Goal: Register for event/course

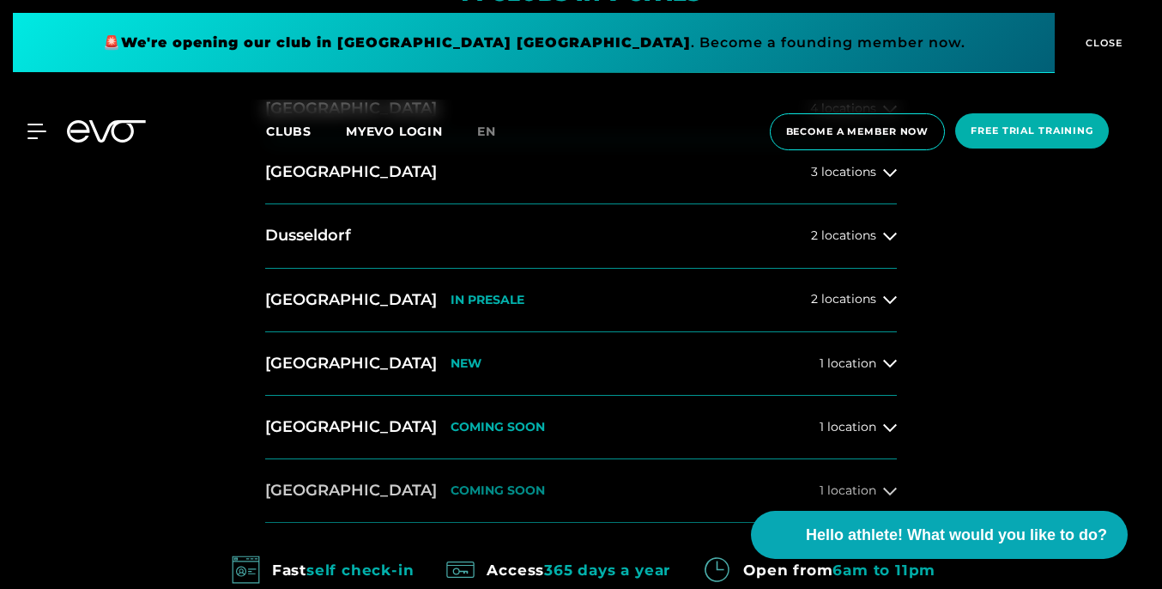
scroll to position [669, 0]
click at [865, 292] on font "locations" at bounding box center [848, 297] width 55 height 15
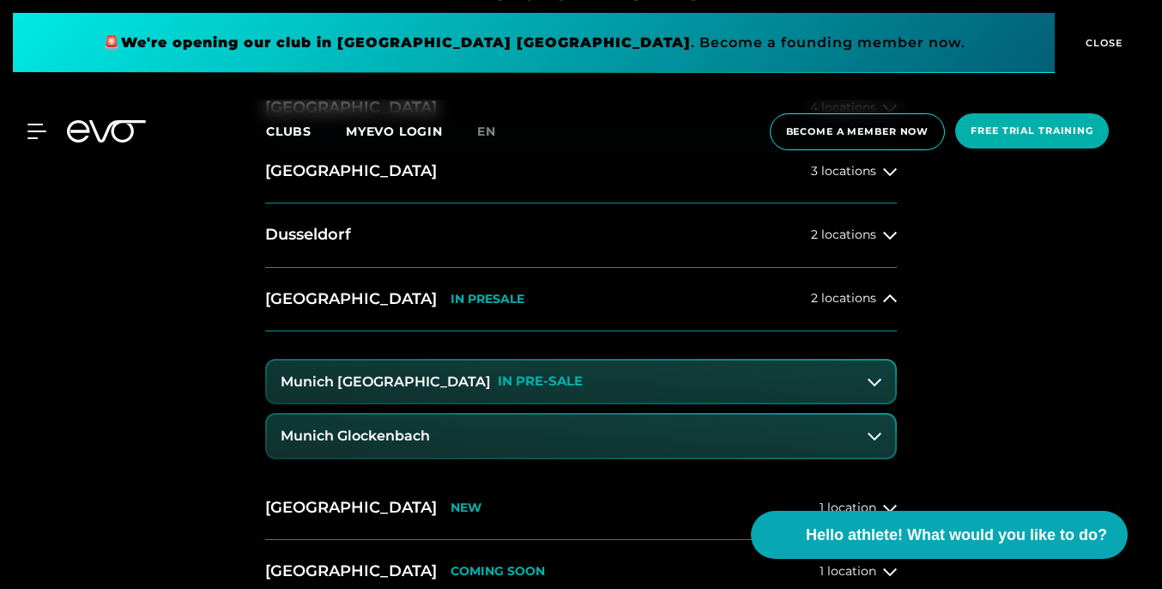
click at [834, 381] on button "Munich Maxvorstadt IN PRE-SALE" at bounding box center [581, 381] width 628 height 43
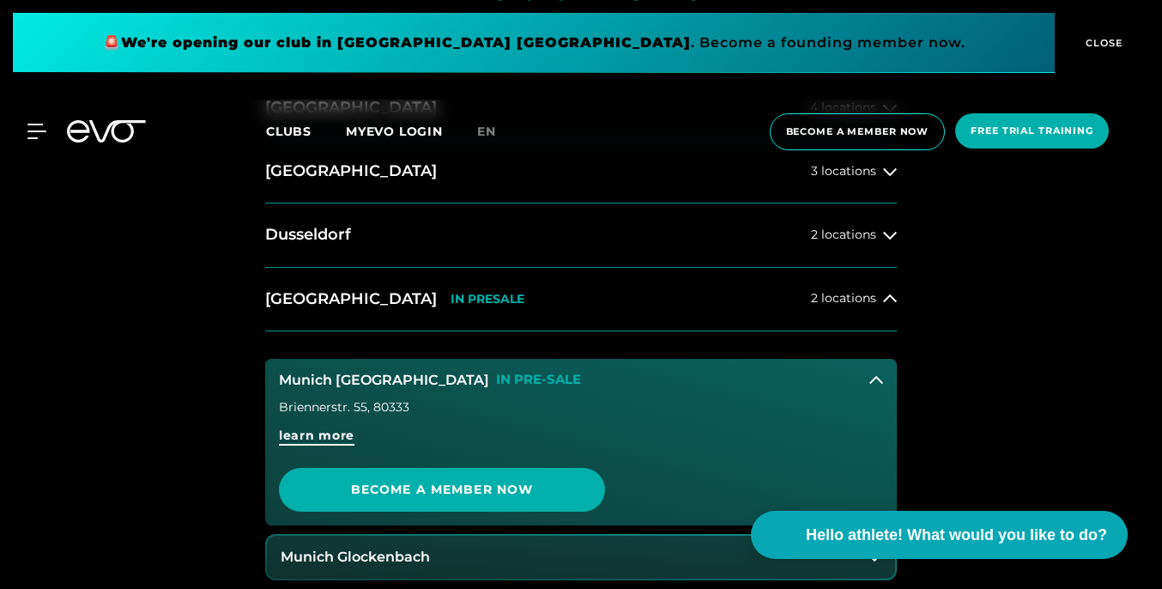
click at [341, 441] on font "learn more" at bounding box center [317, 434] width 76 height 15
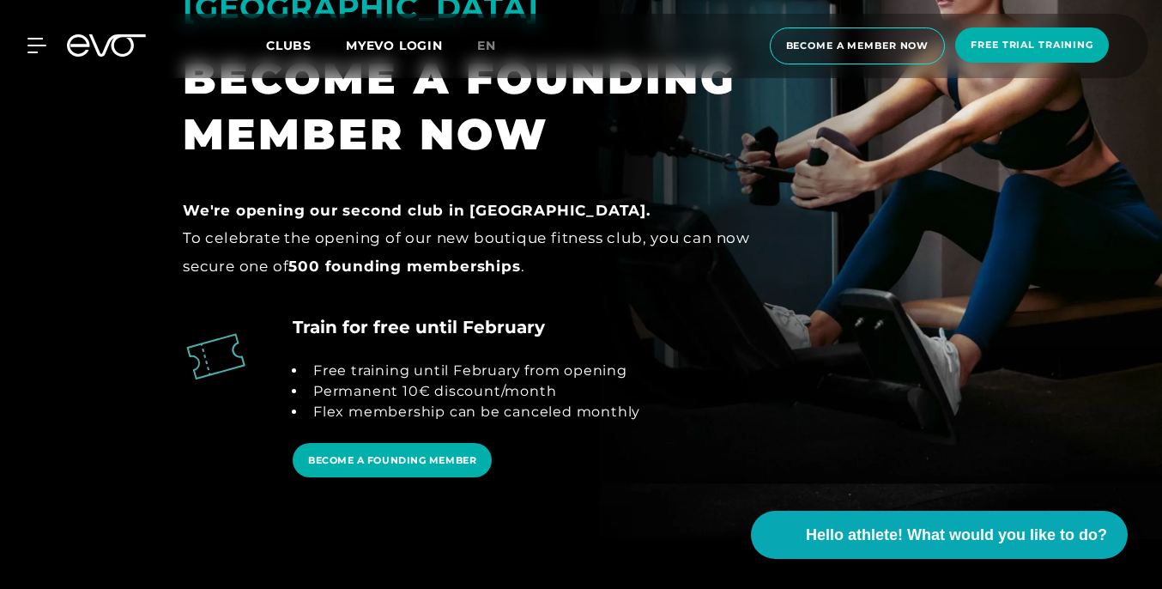
scroll to position [1598, 0]
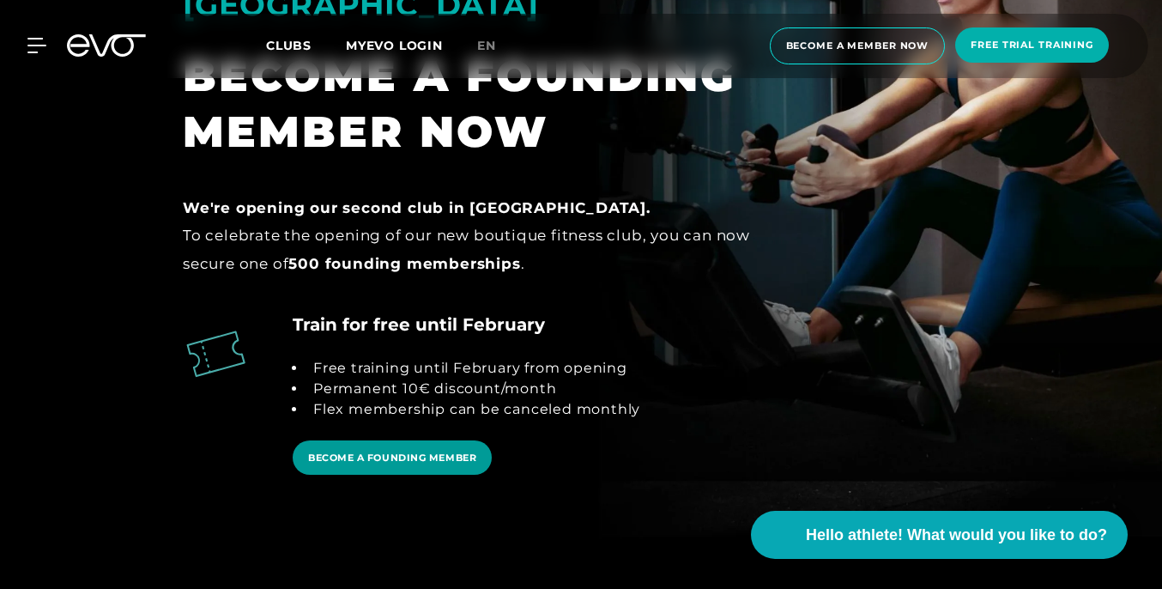
click at [426, 440] on link "BECOME A FOUNDING MEMBER" at bounding box center [392, 457] width 199 height 35
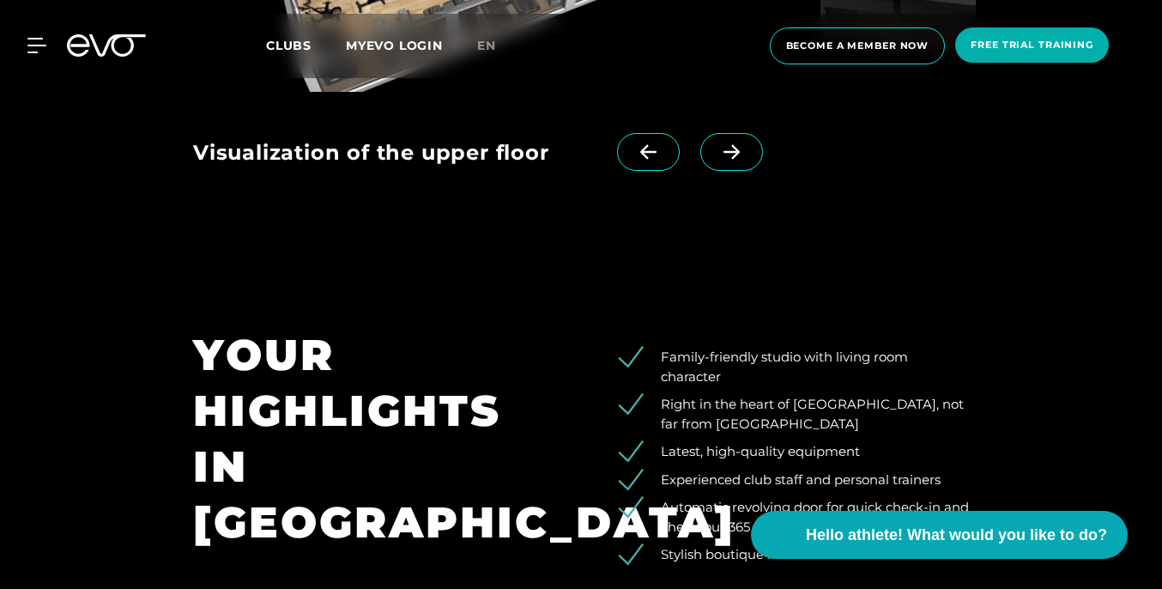
scroll to position [2469, 0]
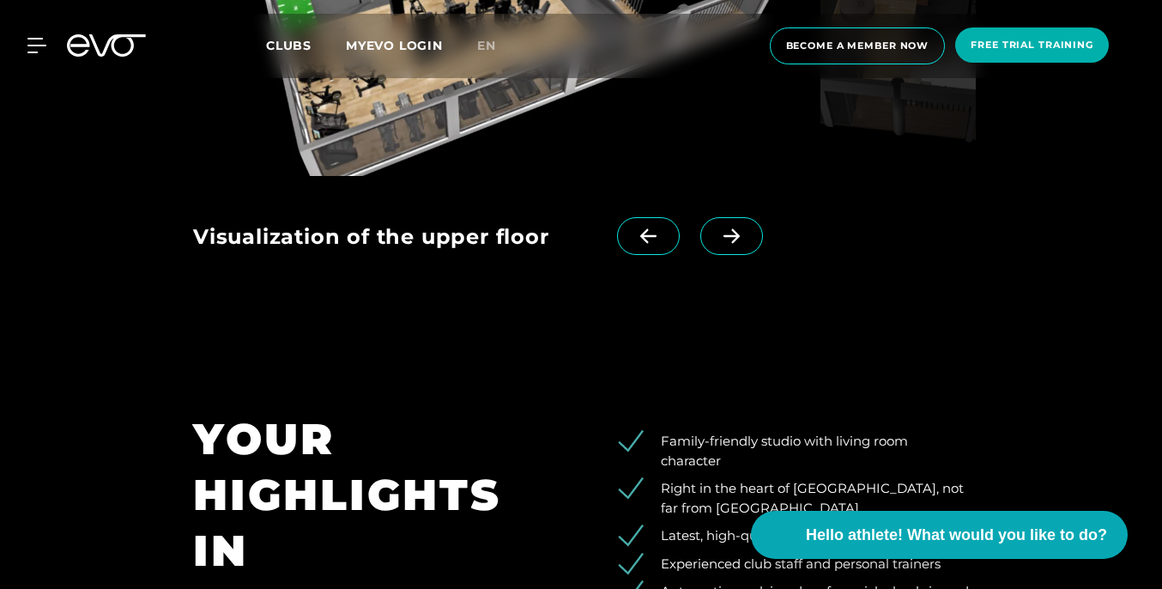
click at [700, 217] on span at bounding box center [731, 236] width 63 height 38
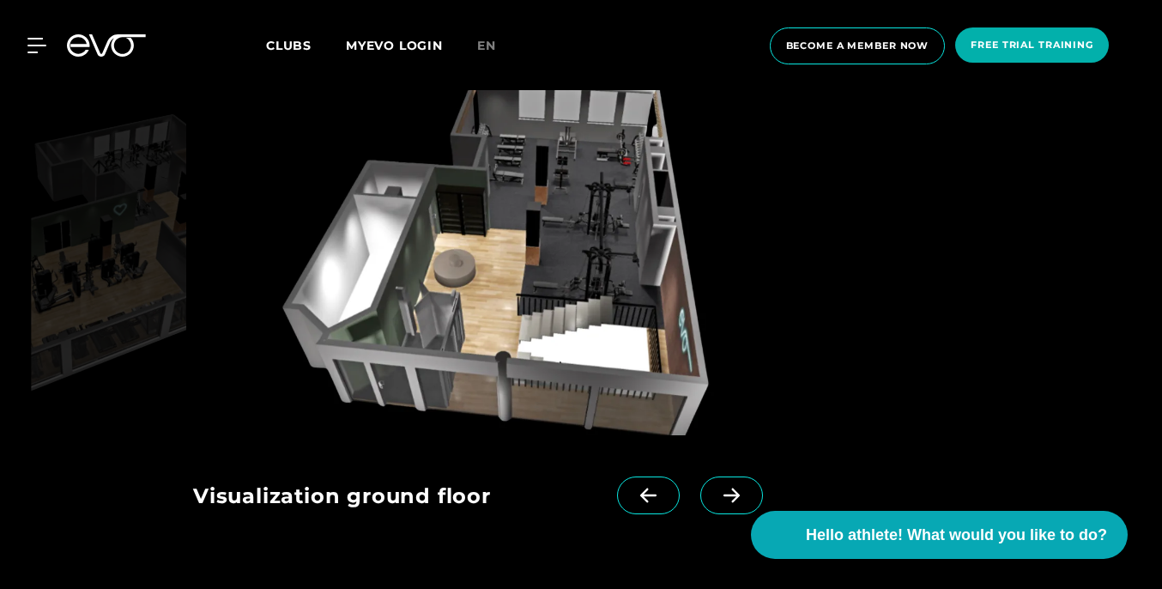
scroll to position [2179, 0]
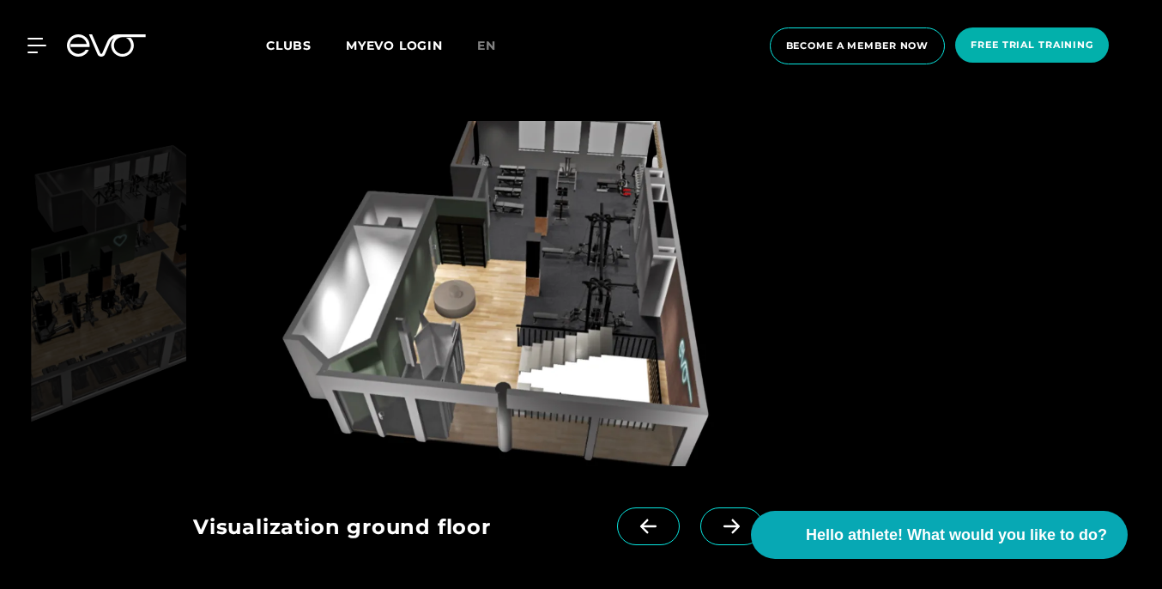
click at [716, 518] on icon at bounding box center [731, 525] width 30 height 15
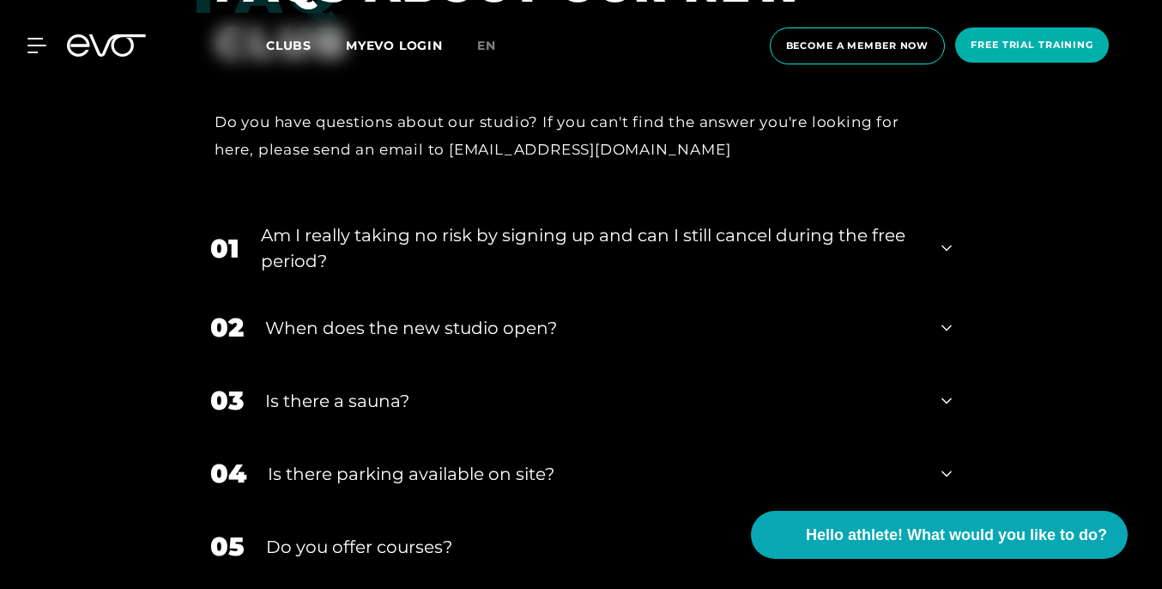
scroll to position [3280, 0]
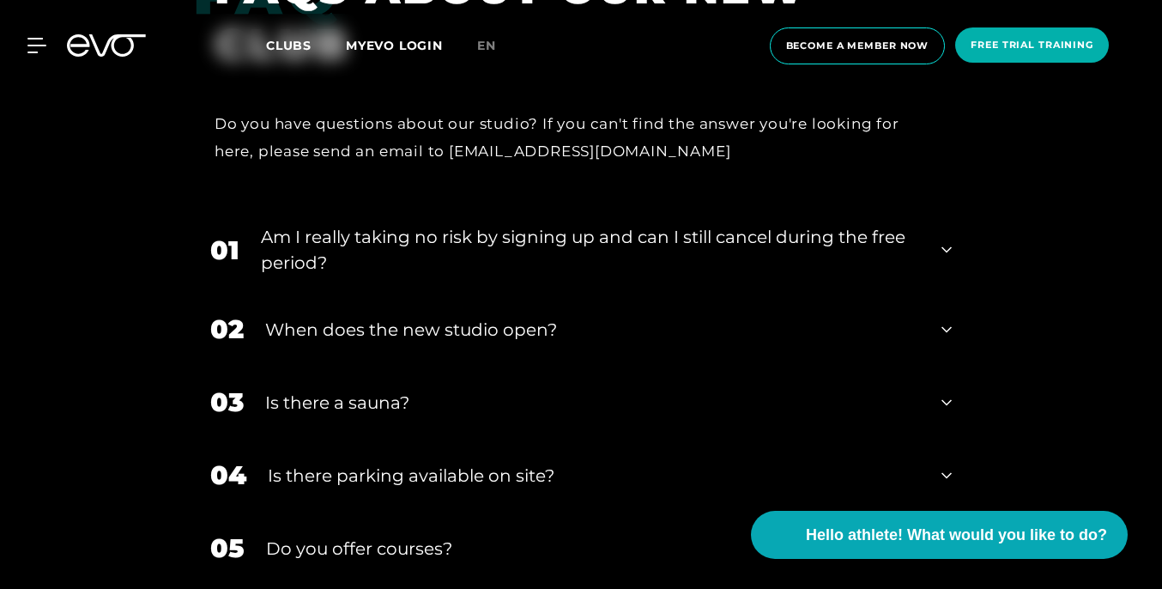
click at [668, 224] on div "Am I really taking no risk by signing up and can I still cancel during the free…" at bounding box center [590, 249] width 659 height 51
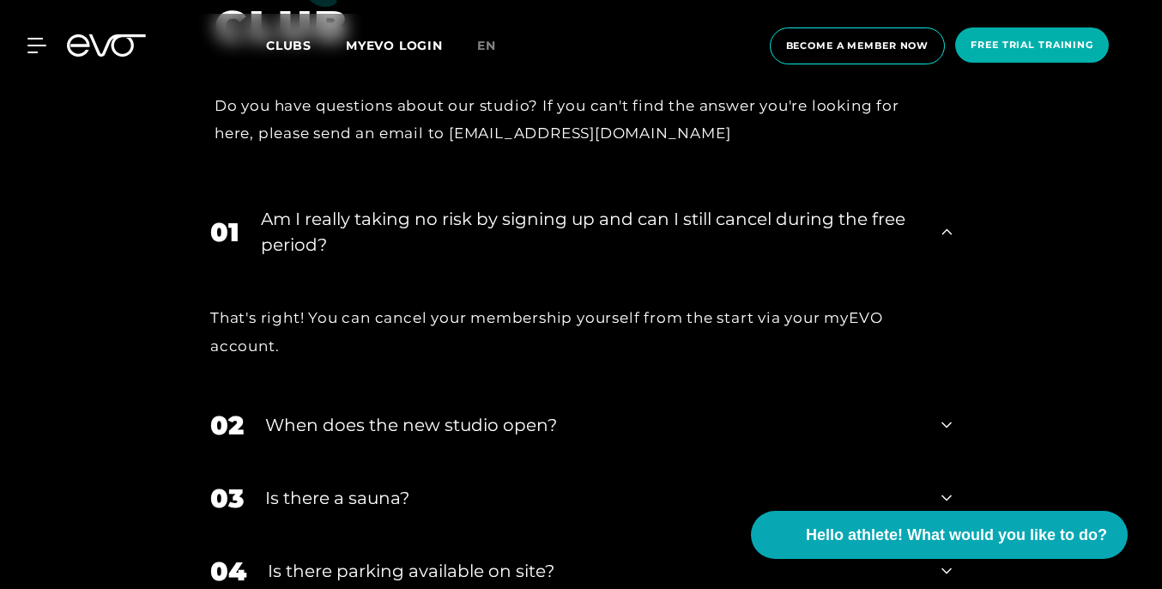
scroll to position [3309, 0]
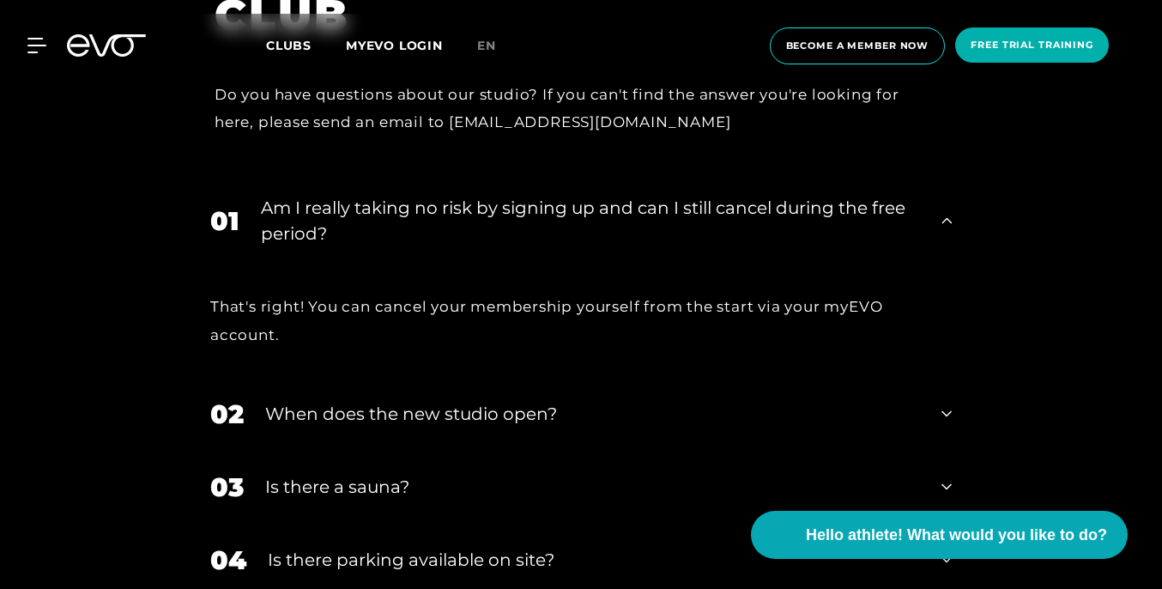
click at [648, 401] on div "When does the new studio open?" at bounding box center [592, 414] width 655 height 26
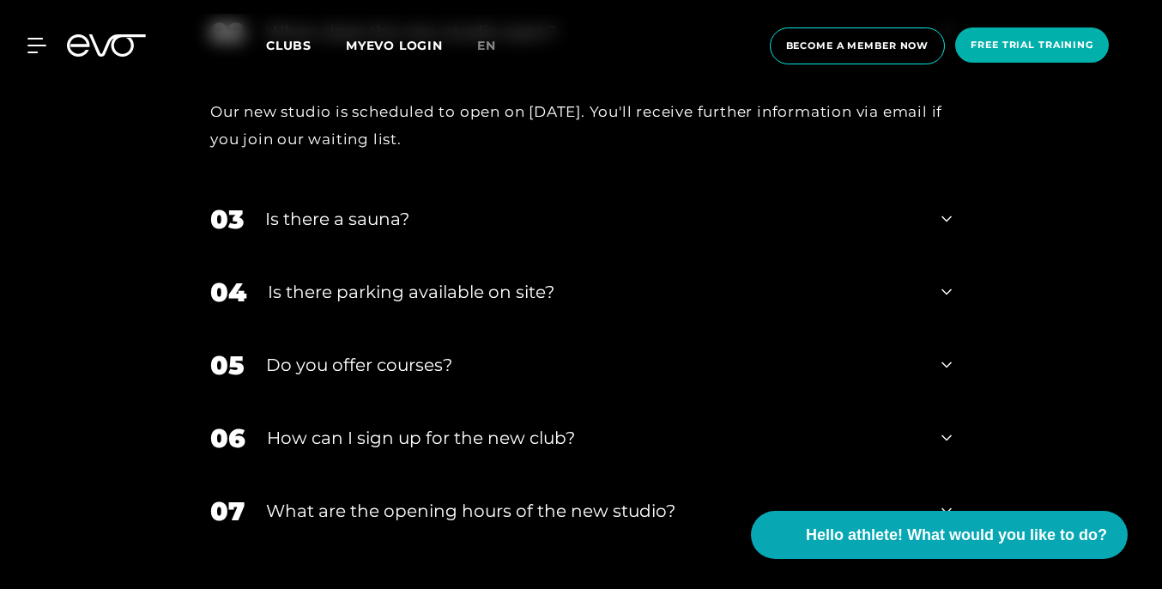
scroll to position [3586, 0]
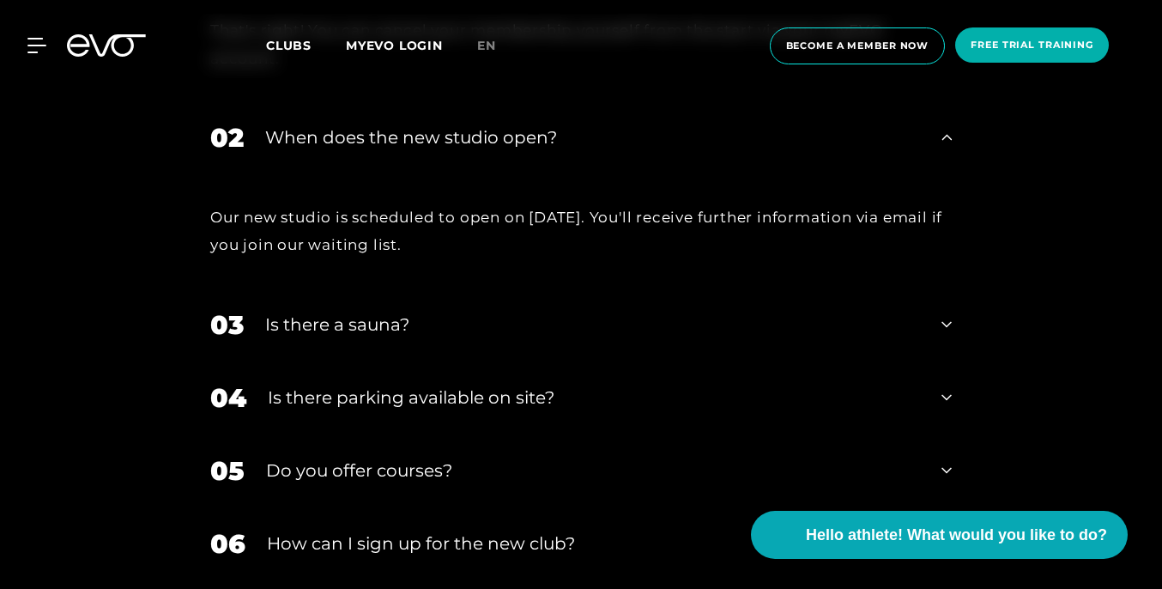
click at [601, 311] on div "Is there a sauna?" at bounding box center [592, 324] width 655 height 26
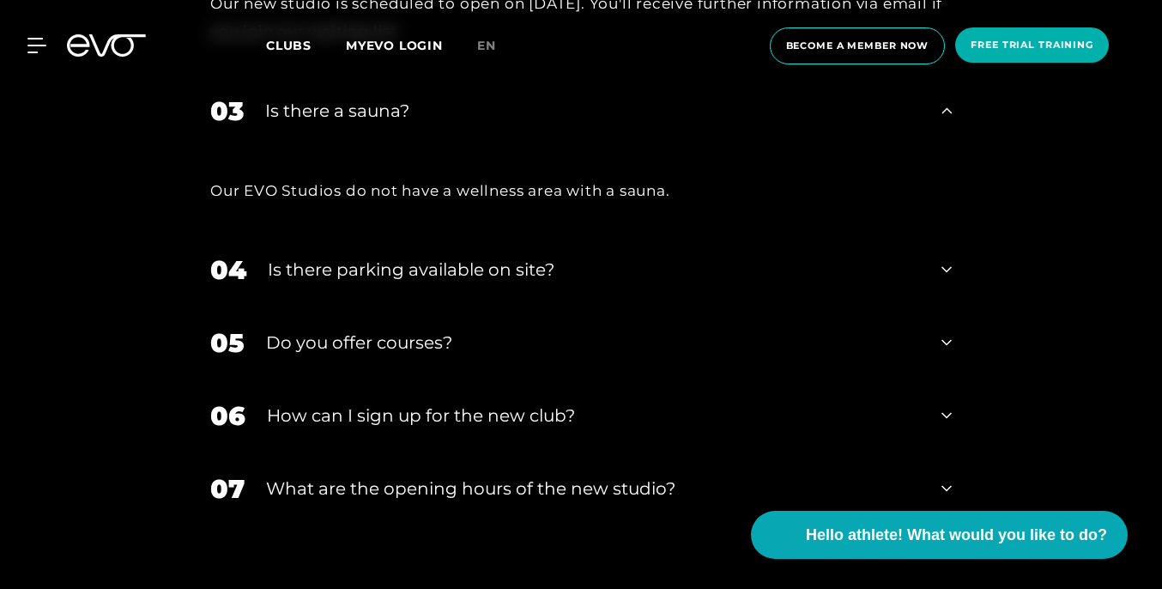
scroll to position [3816, 0]
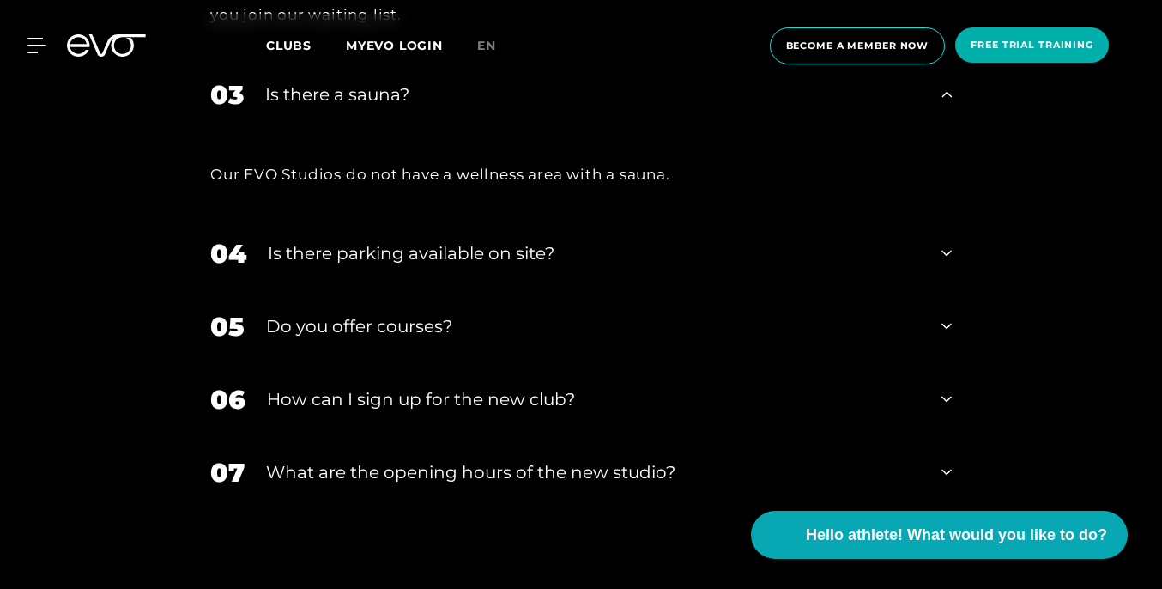
click at [601, 313] on div "Do you offer courses?" at bounding box center [593, 326] width 654 height 26
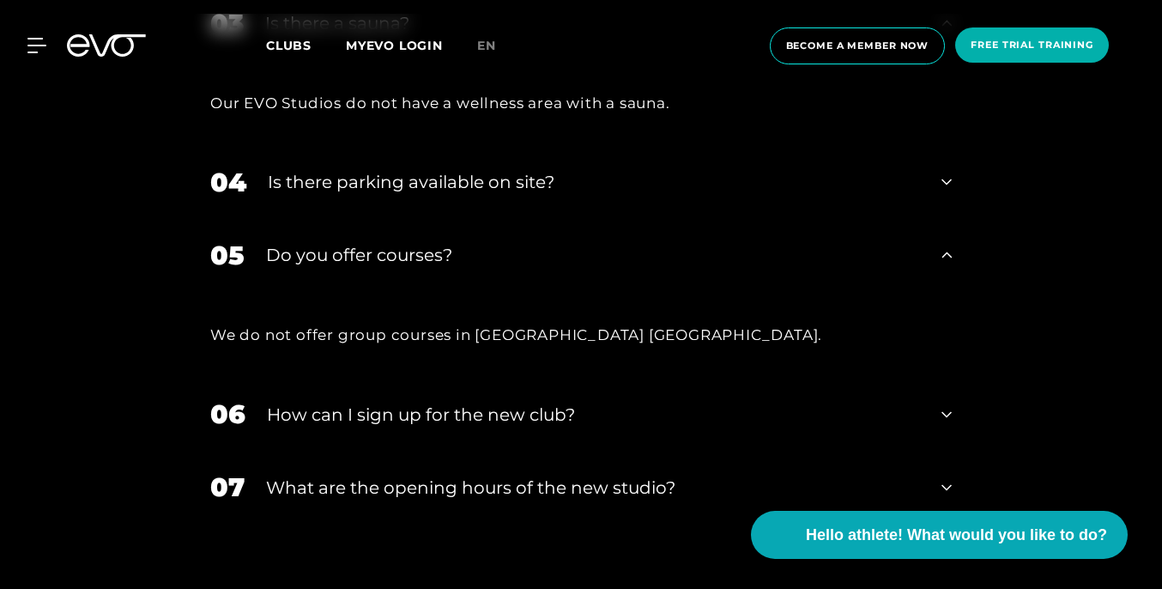
scroll to position [3885, 0]
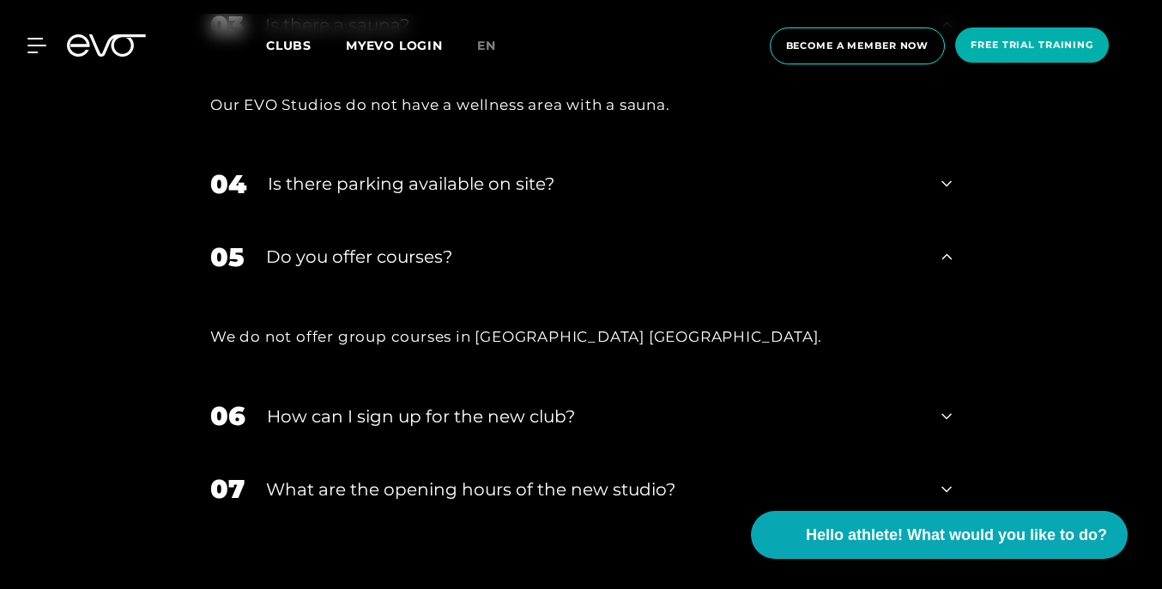
click at [594, 479] on font "What are the opening hours of the new studio?" at bounding box center [470, 489] width 409 height 21
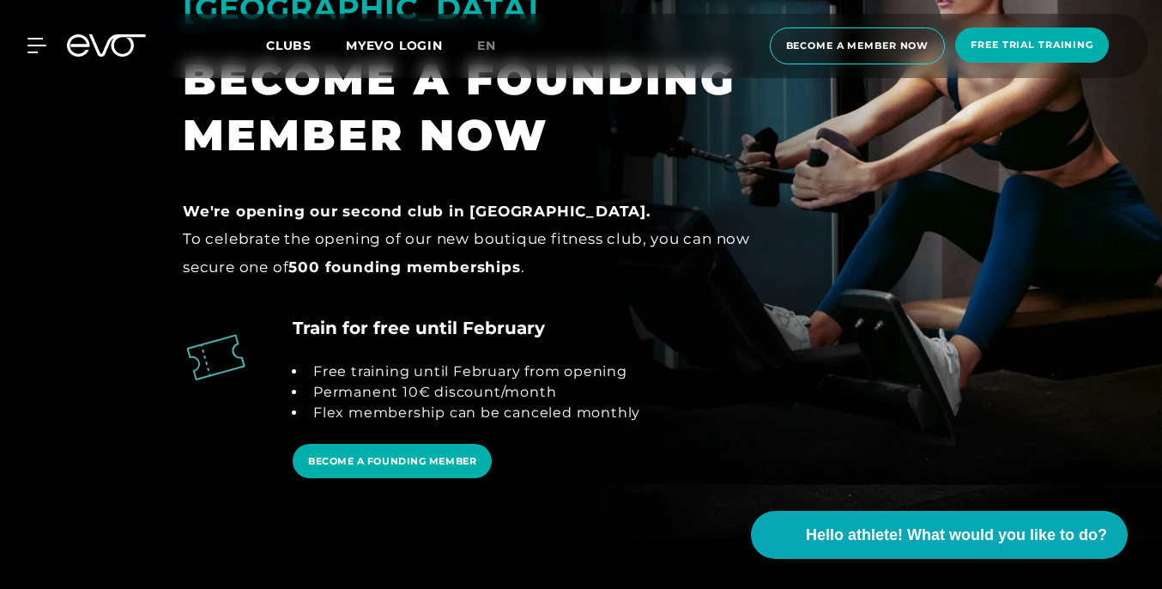
scroll to position [1594, 0]
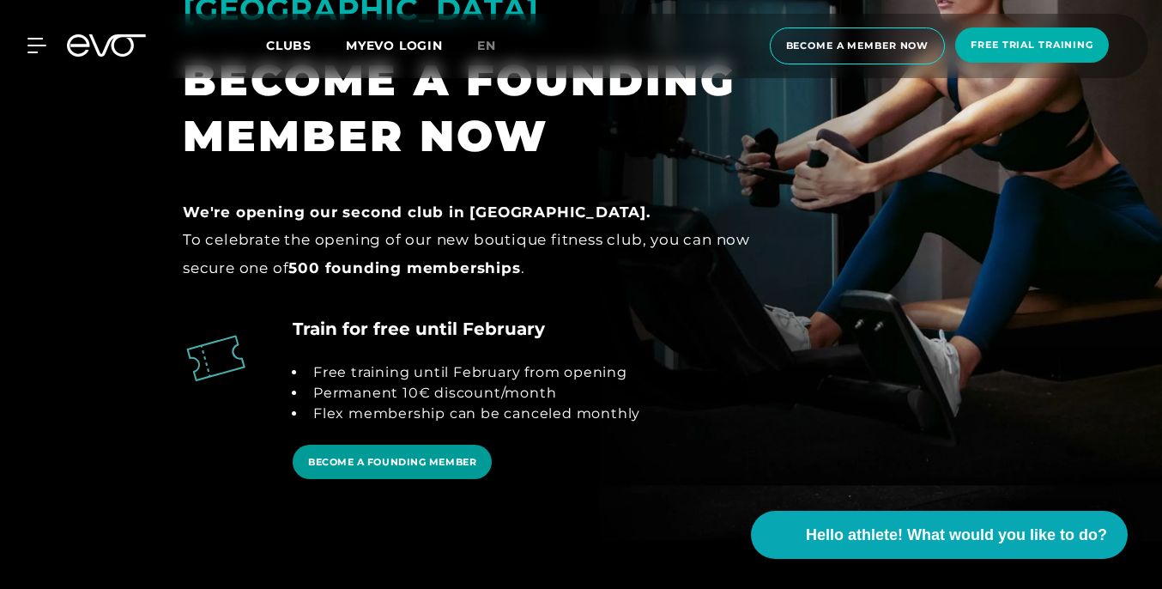
click at [430, 456] on font "BECOME A FOUNDING MEMBER" at bounding box center [392, 462] width 168 height 12
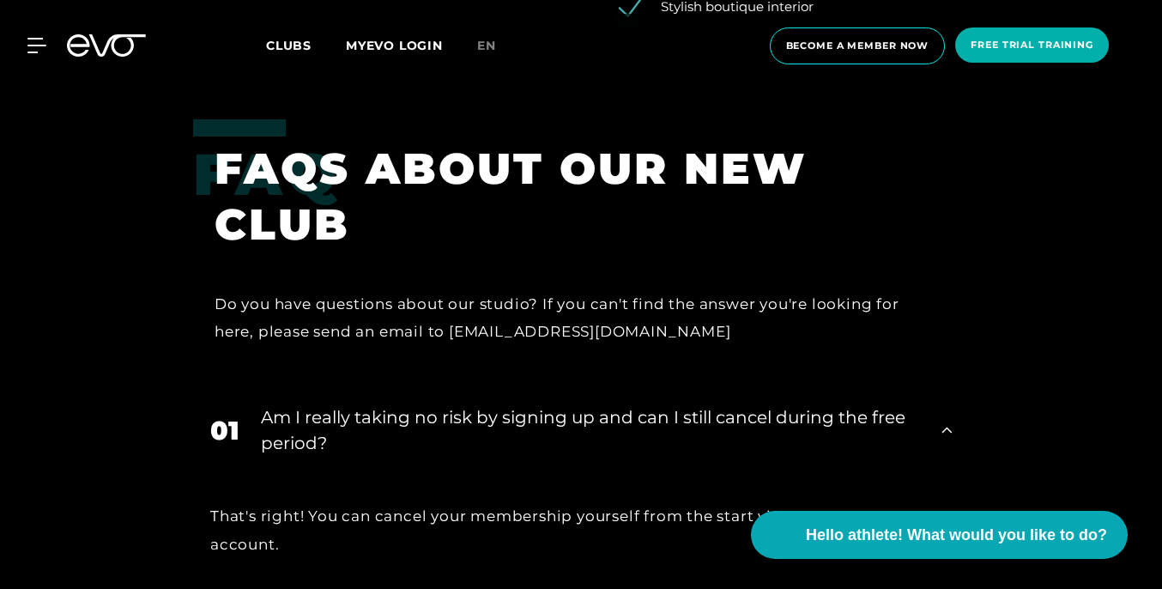
scroll to position [3055, 0]
